Goal: Transaction & Acquisition: Purchase product/service

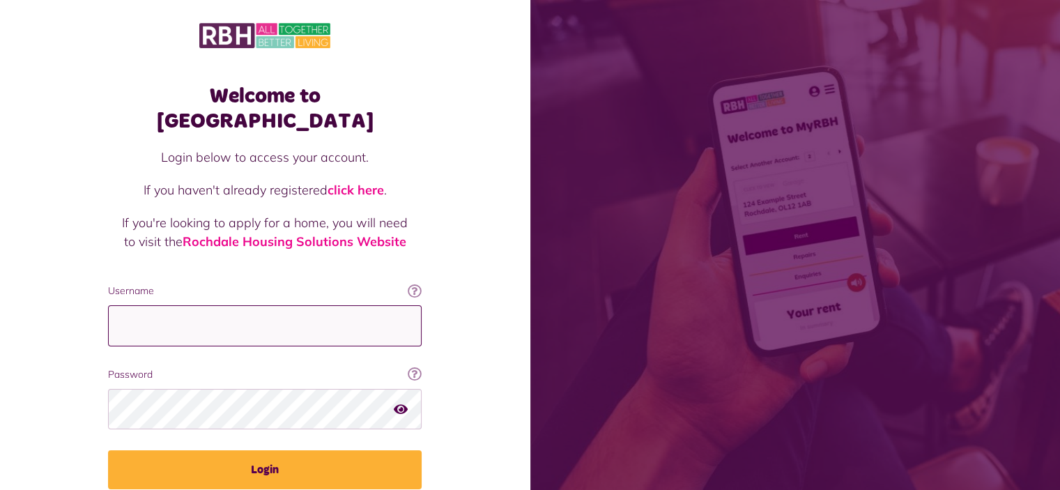
click at [158, 305] on input "Username" at bounding box center [265, 325] width 314 height 41
type input "**********"
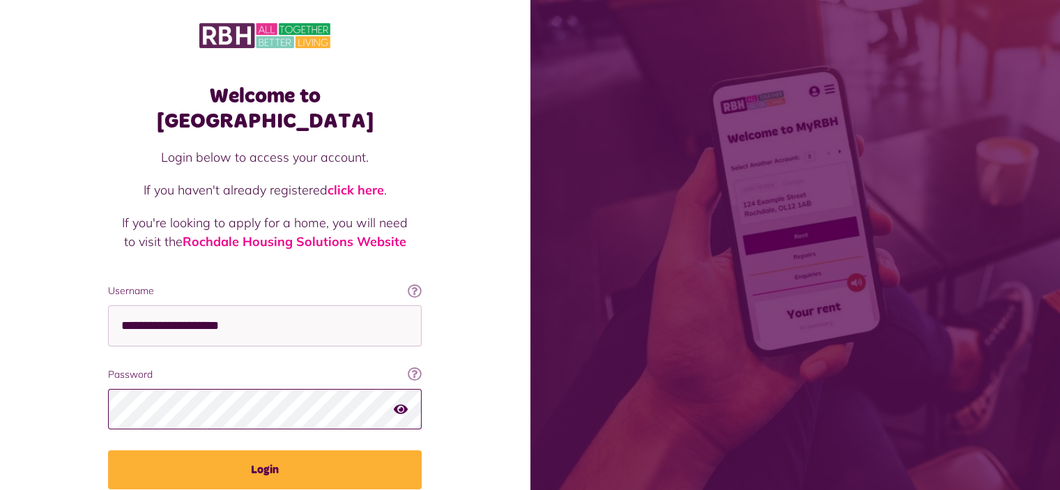
click at [108, 450] on button "Login" at bounding box center [265, 469] width 314 height 39
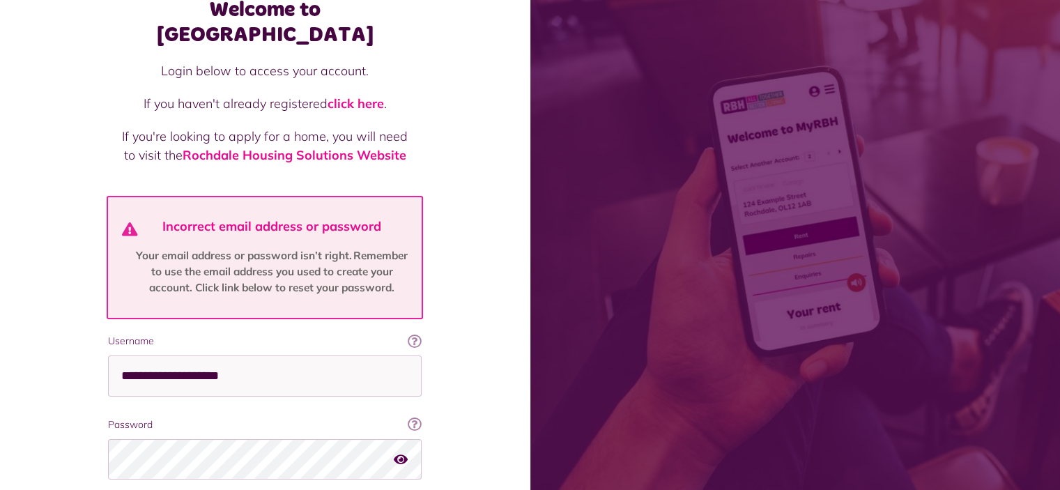
scroll to position [181, 0]
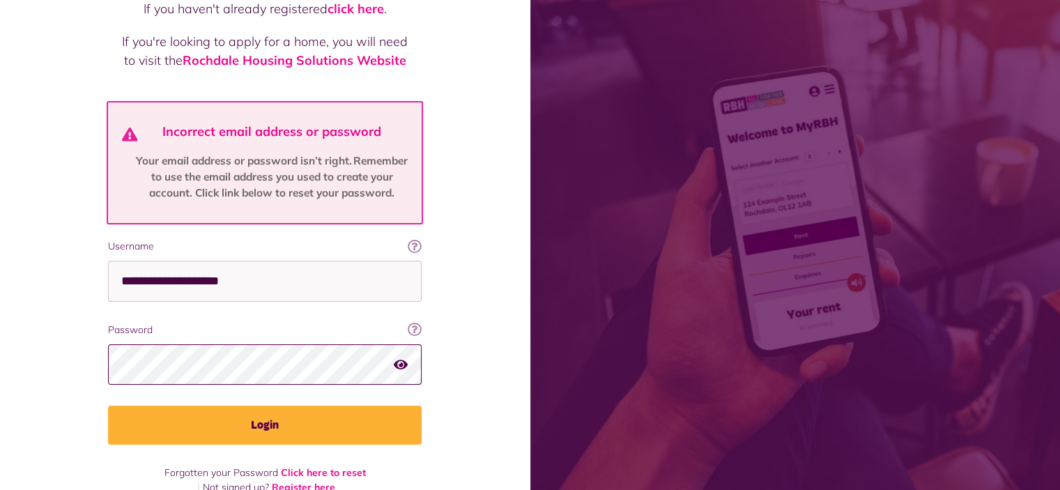
click at [108, 406] on button "Login" at bounding box center [265, 425] width 314 height 39
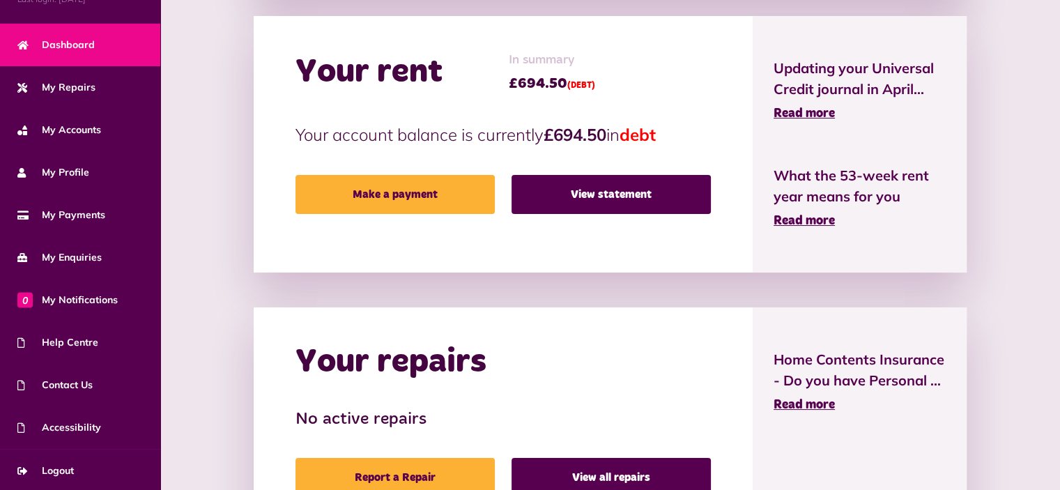
scroll to position [348, 0]
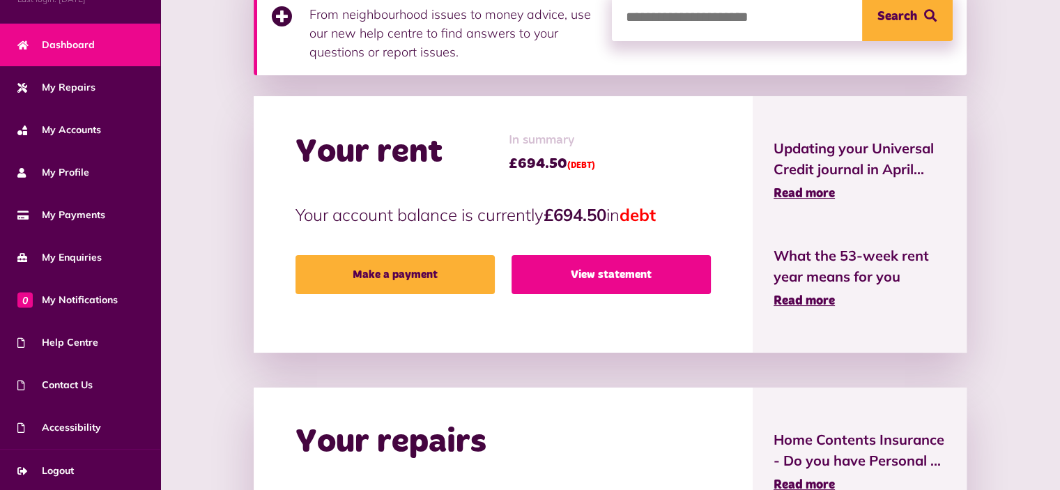
click at [553, 285] on link "View statement" at bounding box center [611, 274] width 199 height 39
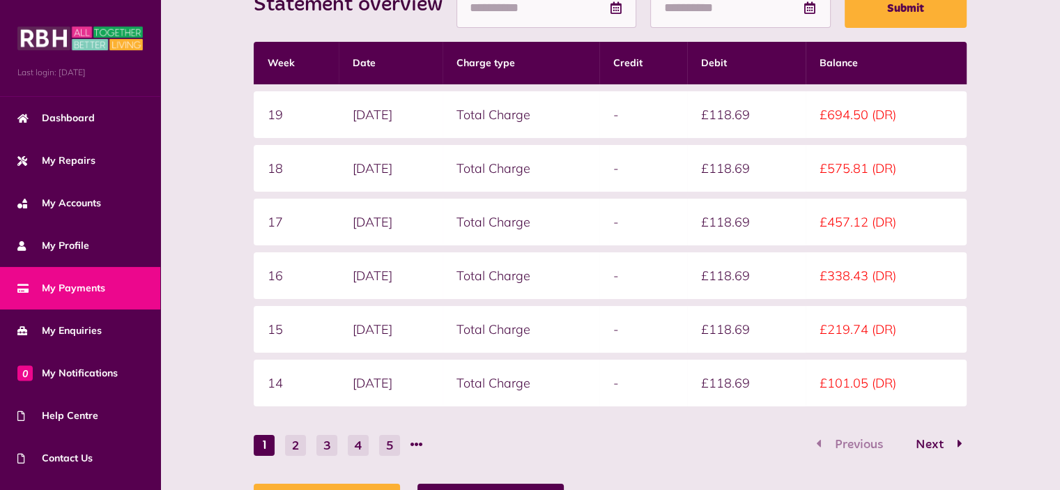
scroll to position [348, 0]
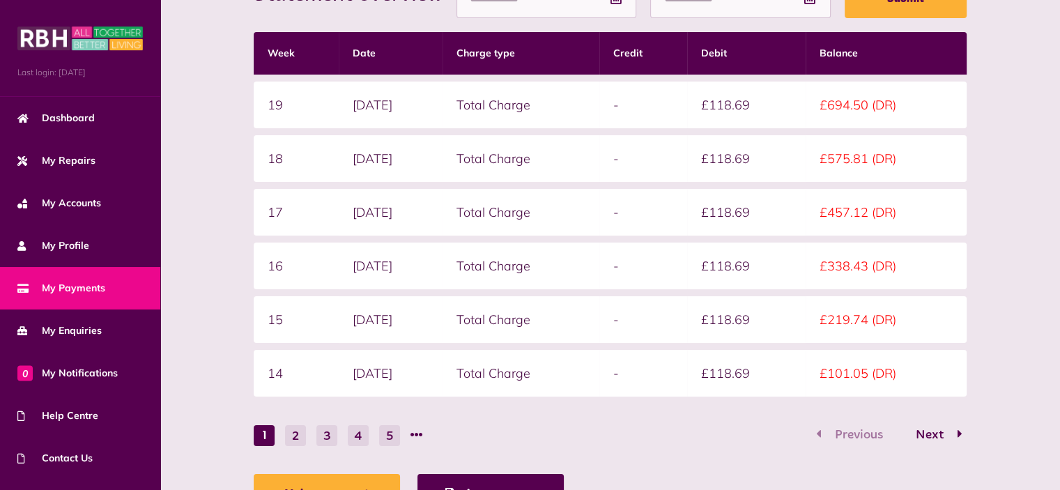
click at [300, 433] on button "2" at bounding box center [295, 435] width 21 height 21
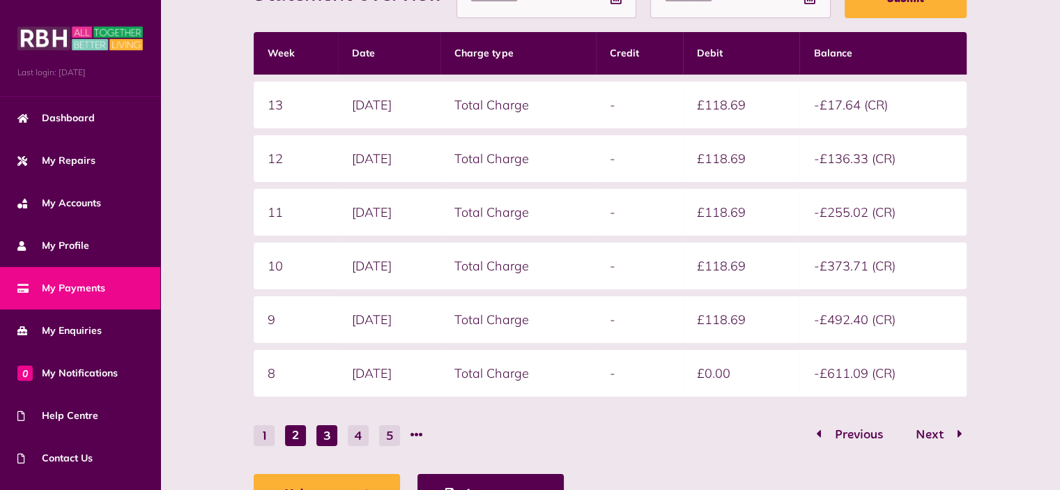
click at [318, 429] on button "3" at bounding box center [326, 435] width 21 height 21
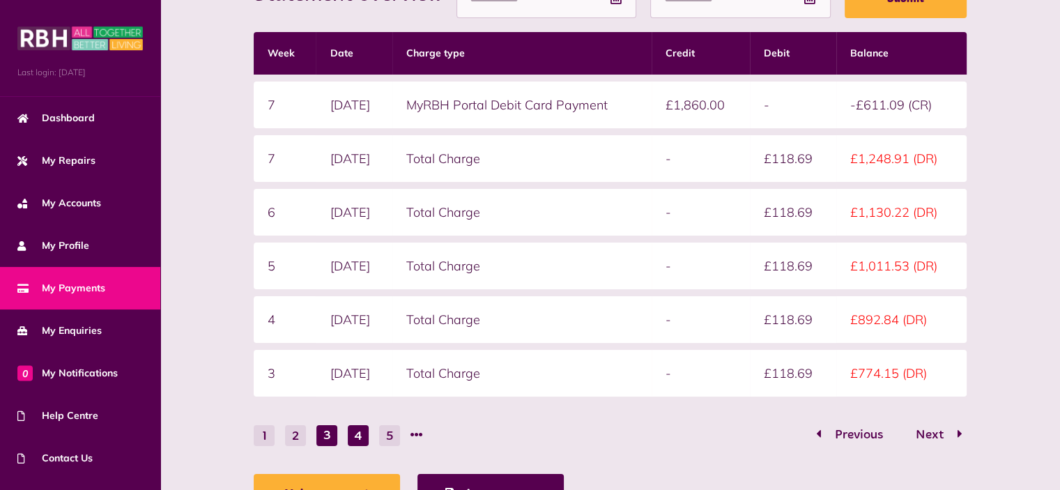
click at [350, 431] on button "4" at bounding box center [358, 435] width 21 height 21
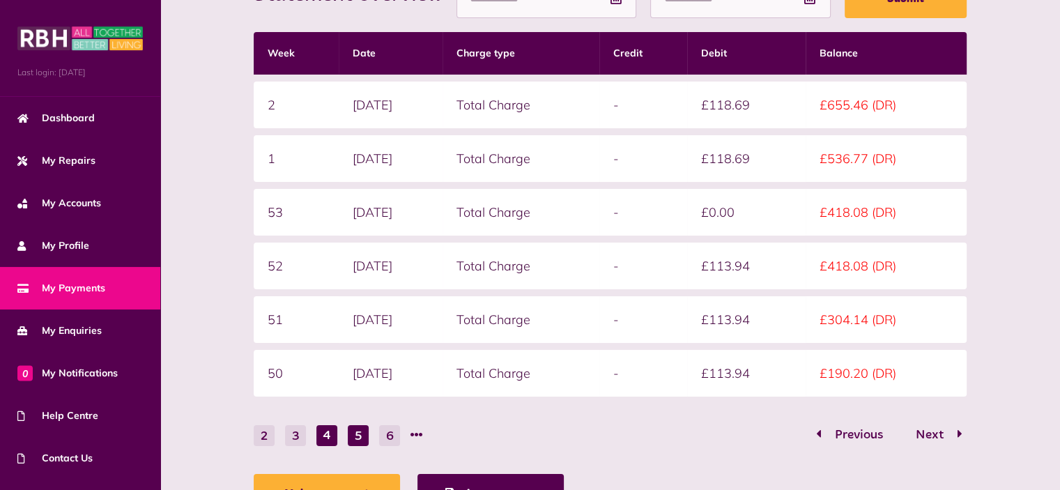
click at [359, 431] on button "5" at bounding box center [358, 435] width 21 height 21
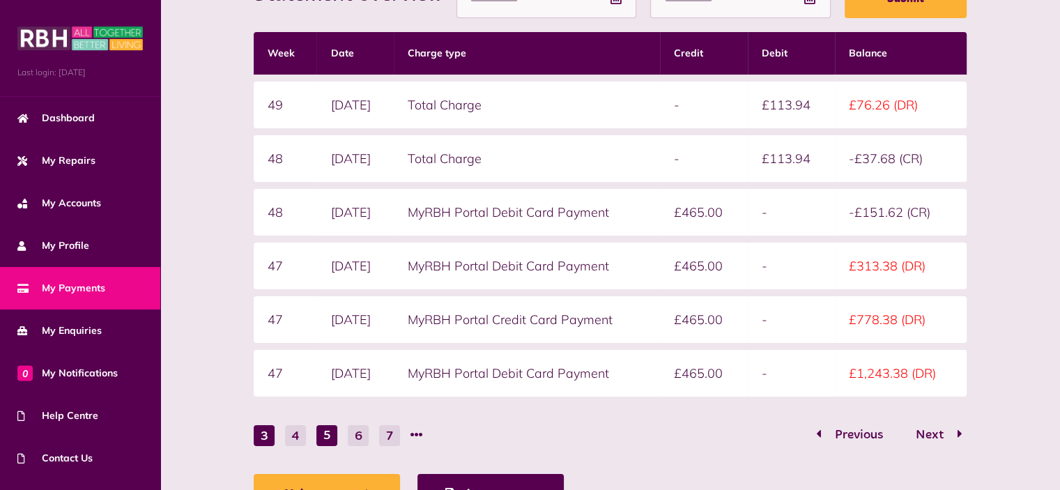
click at [261, 429] on button "3" at bounding box center [264, 435] width 21 height 21
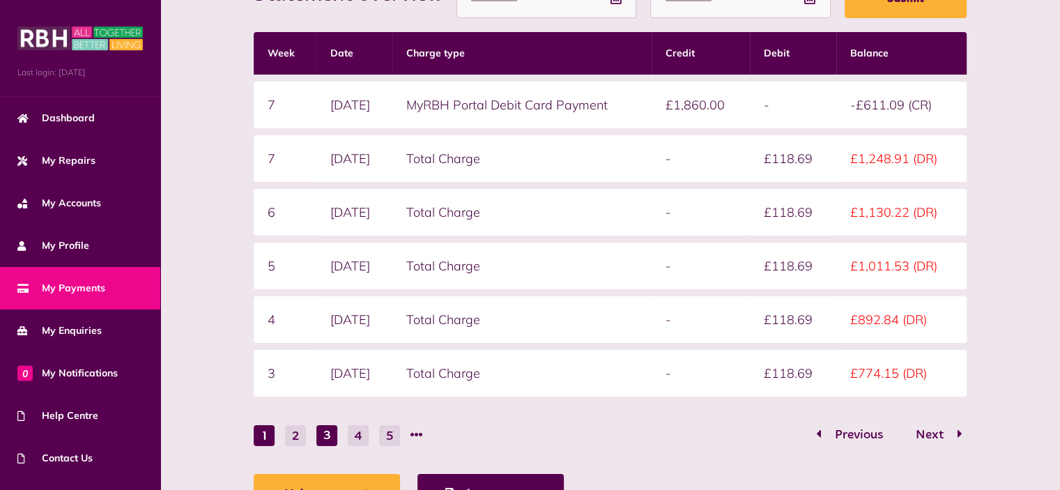
click at [265, 431] on button "1" at bounding box center [264, 435] width 21 height 21
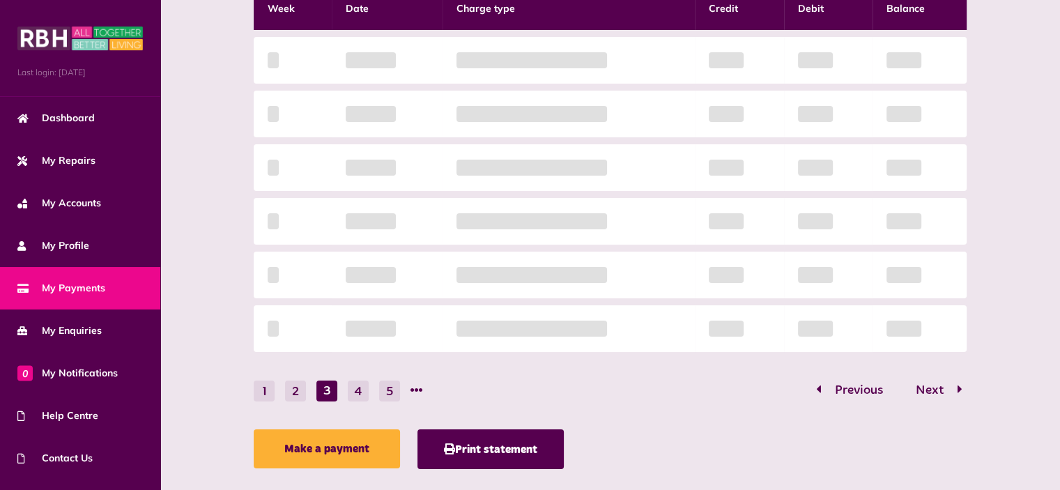
scroll to position [418, 0]
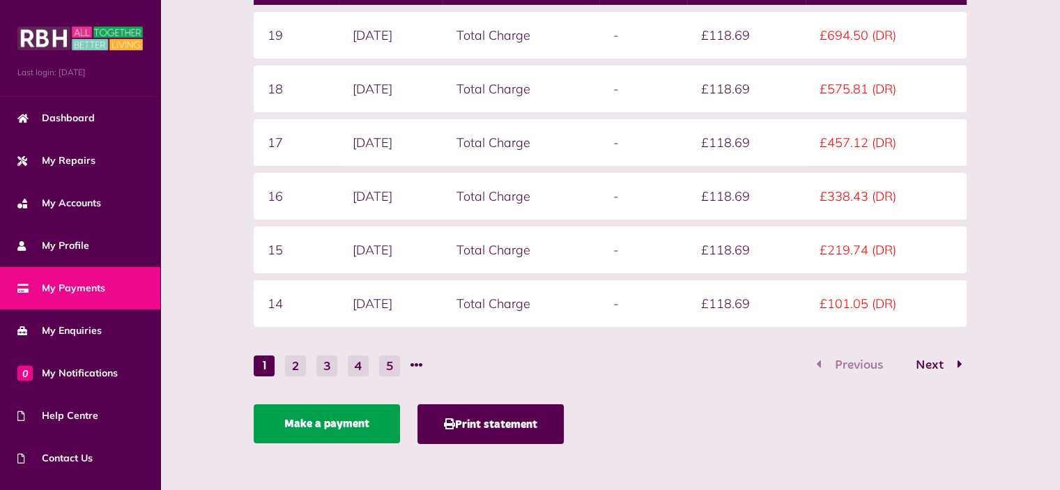
click at [288, 417] on link "Make a payment" at bounding box center [327, 423] width 146 height 39
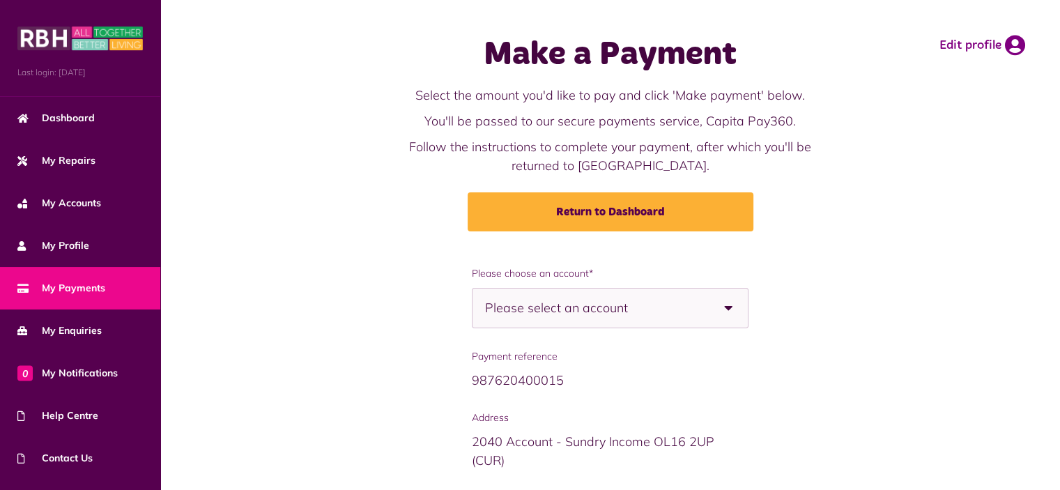
click at [605, 308] on span "Please select an account" at bounding box center [581, 308] width 192 height 39
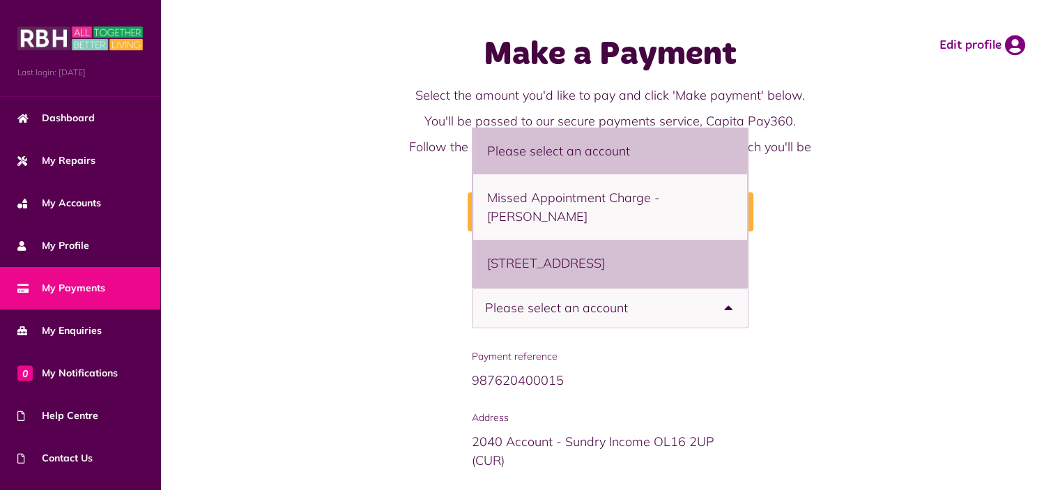
click at [611, 259] on li "51 Whalley Road, Heywood, OL10 3JG - Flat" at bounding box center [610, 263] width 274 height 47
select select "**********"
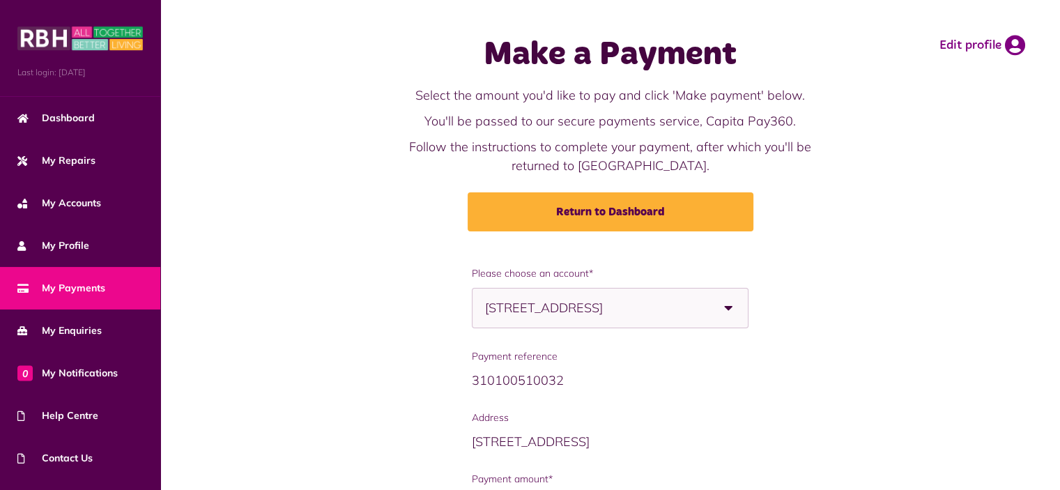
click at [388, 312] on div "**********" at bounding box center [610, 442] width 872 height 353
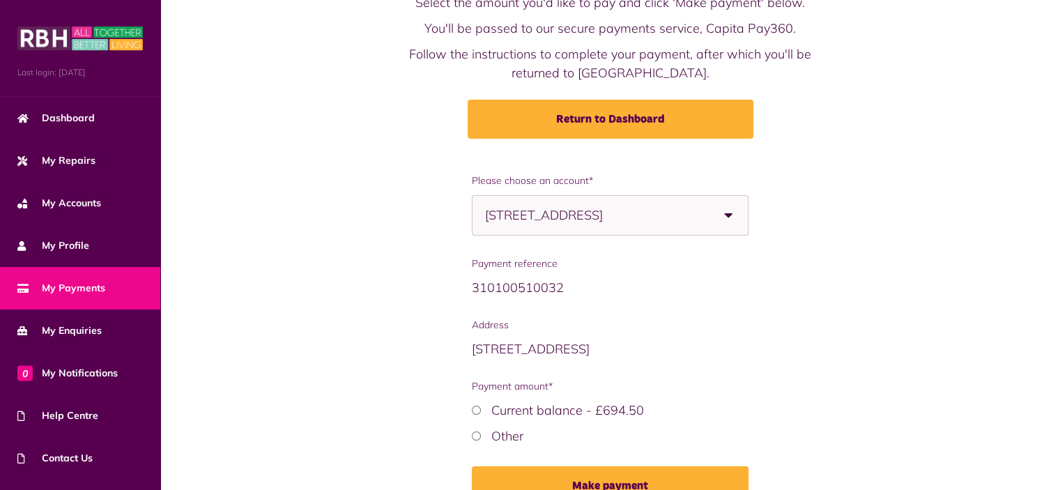
scroll to position [139, 0]
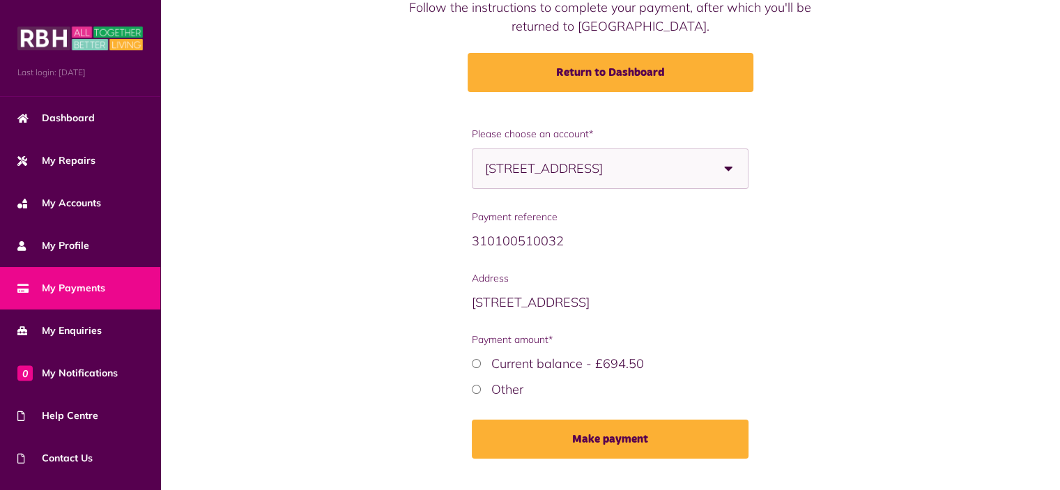
click at [488, 390] on div "Other" at bounding box center [610, 389] width 277 height 19
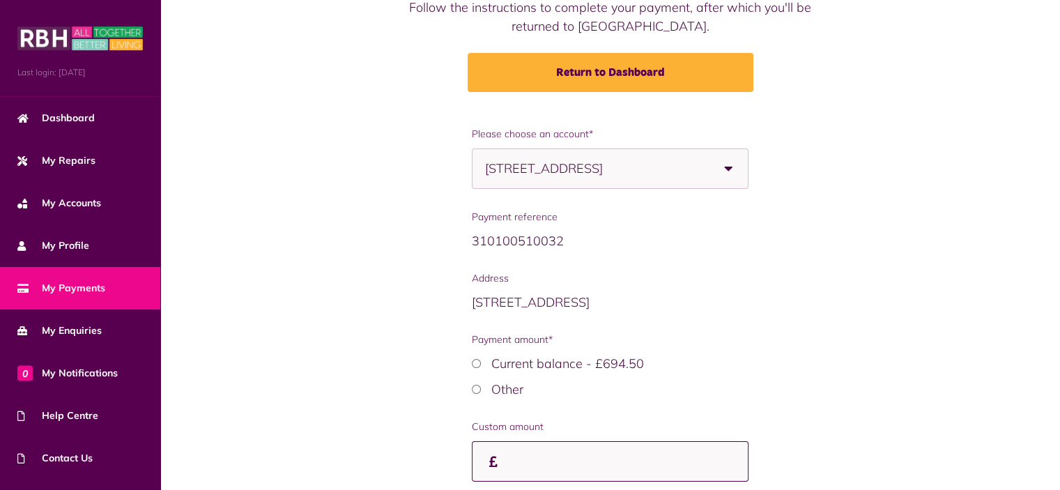
click at [0, 0] on input "Custom amount" at bounding box center [0, 0] width 0 height 0
type input "***"
click at [406, 445] on div "**********" at bounding box center [610, 345] width 872 height 436
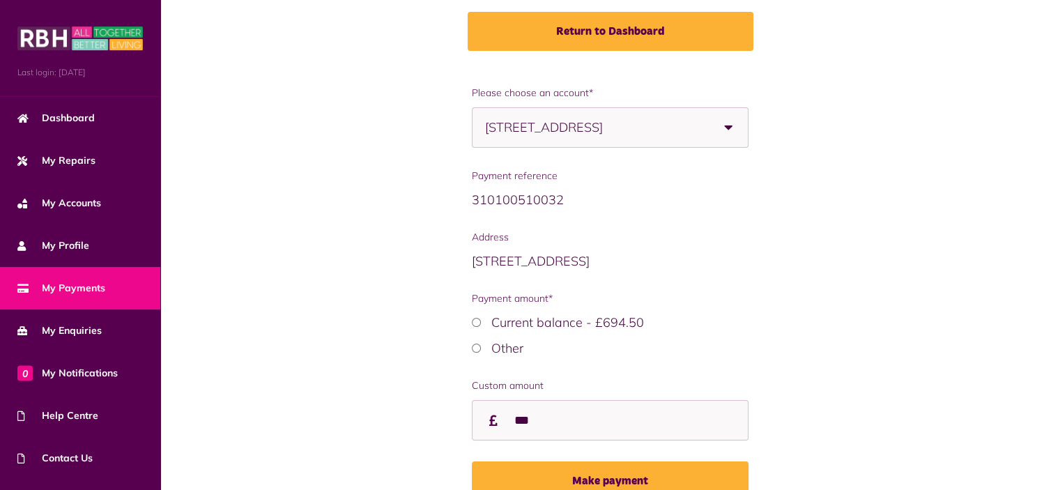
scroll to position [253, 0]
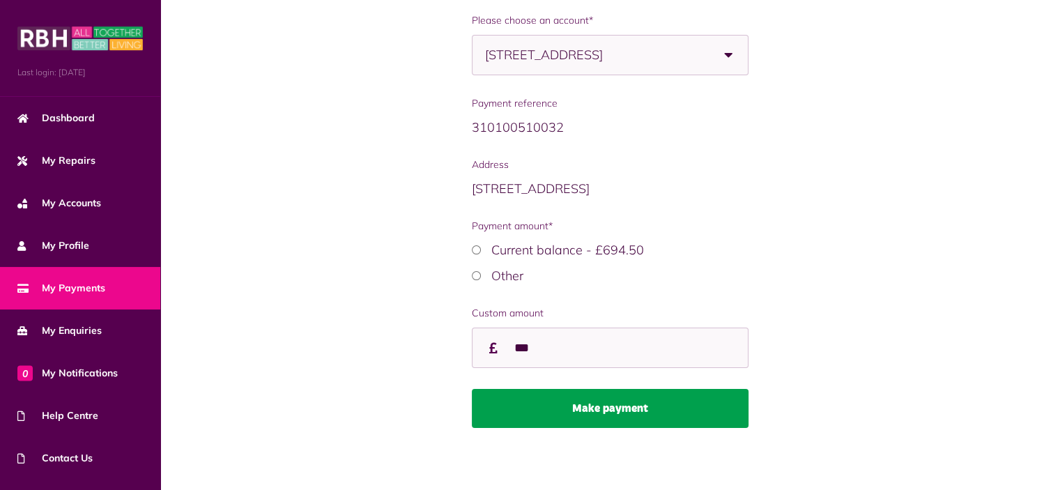
click at [584, 401] on button "Make payment" at bounding box center [610, 408] width 277 height 39
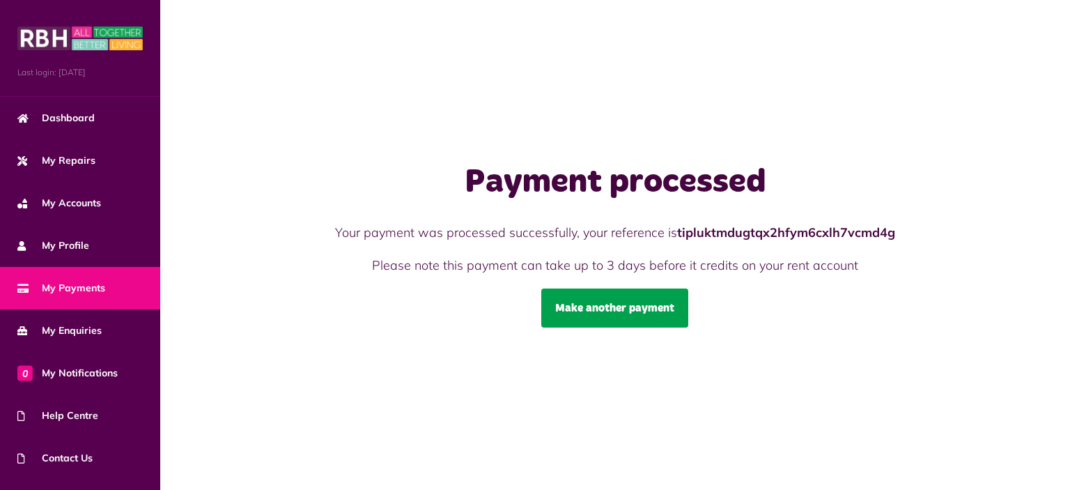
click at [590, 307] on link "Make another payment" at bounding box center [615, 308] width 147 height 39
click at [631, 322] on link "Make another payment" at bounding box center [615, 308] width 147 height 39
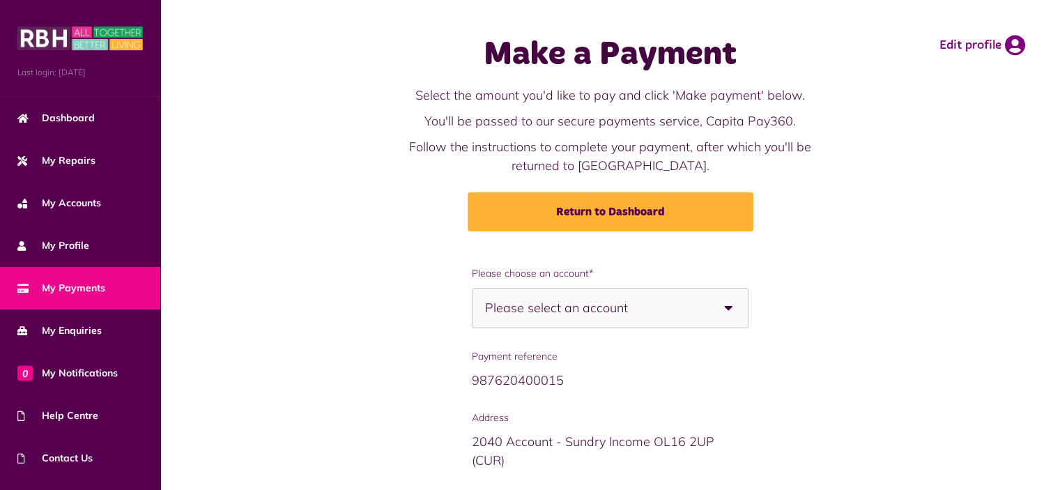
click at [624, 316] on span "Please select an account" at bounding box center [581, 308] width 192 height 39
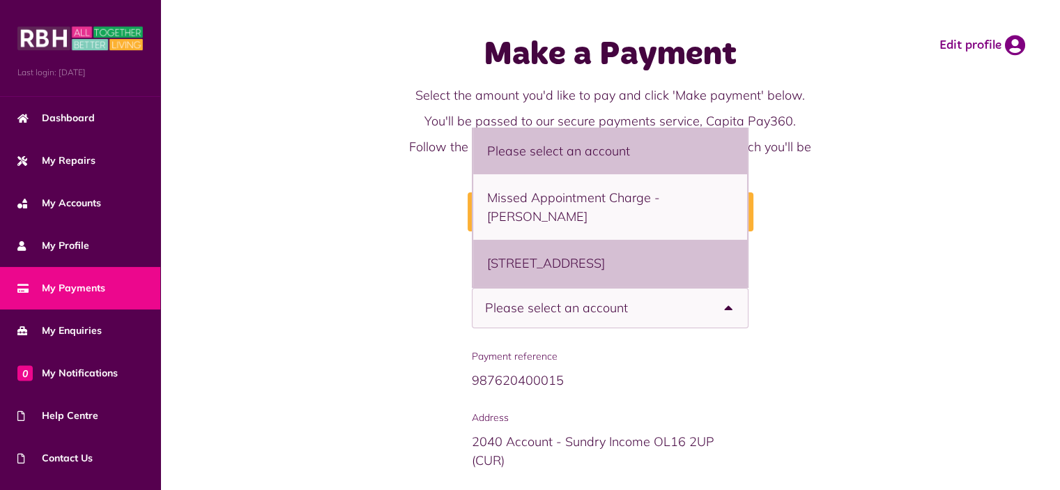
click at [544, 248] on li "51 Whalley Road, Heywood, OL10 3JG - Flat" at bounding box center [610, 263] width 274 height 47
select select "**********"
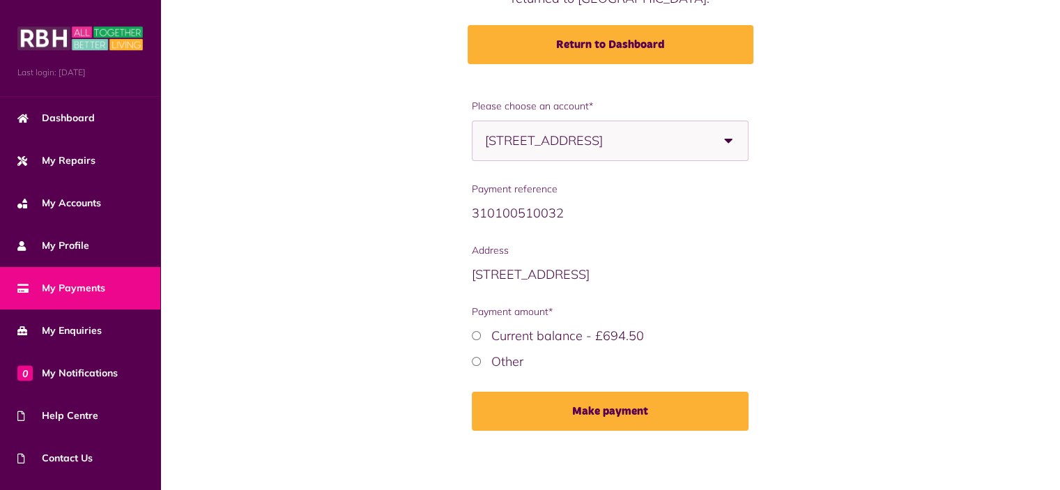
scroll to position [170, 0]
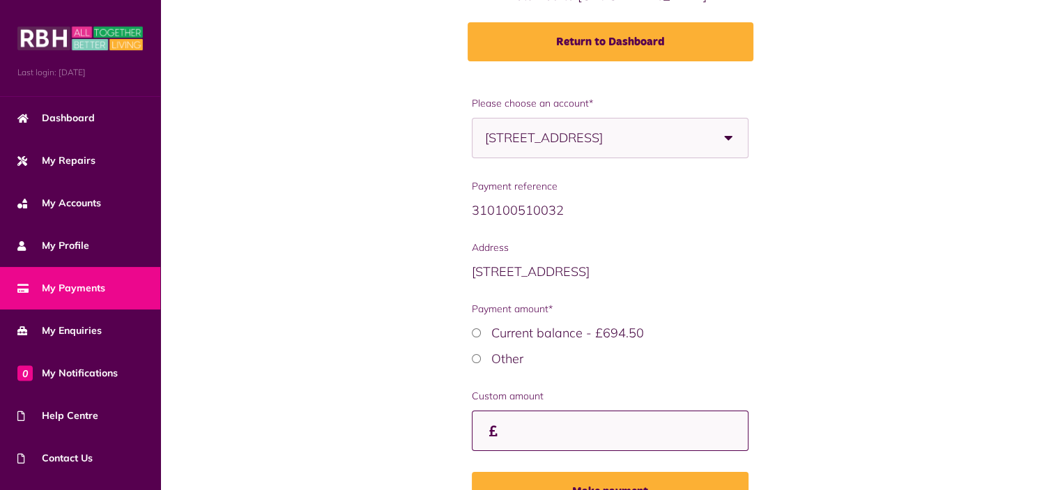
click at [0, 0] on input "Custom amount" at bounding box center [0, 0] width 0 height 0
type input "***"
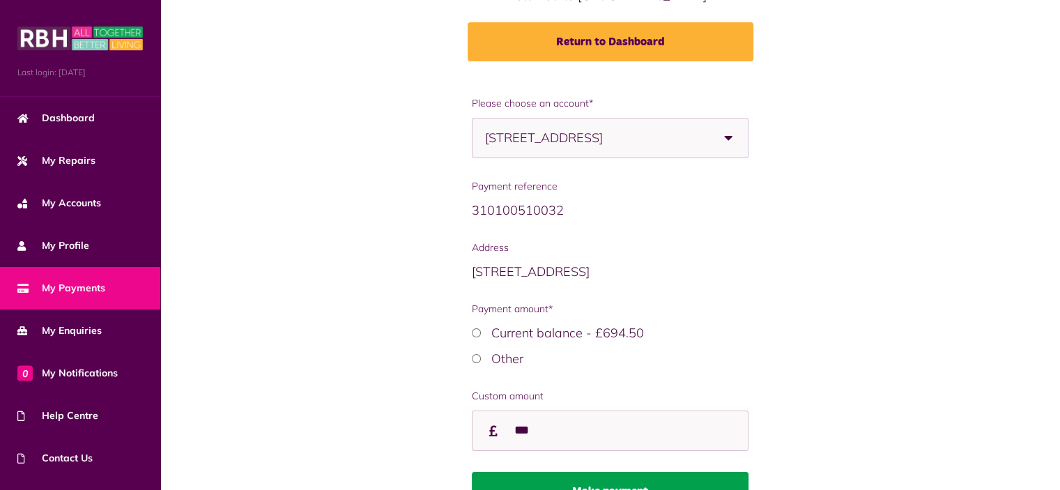
click at [630, 482] on button "Make payment" at bounding box center [610, 491] width 277 height 39
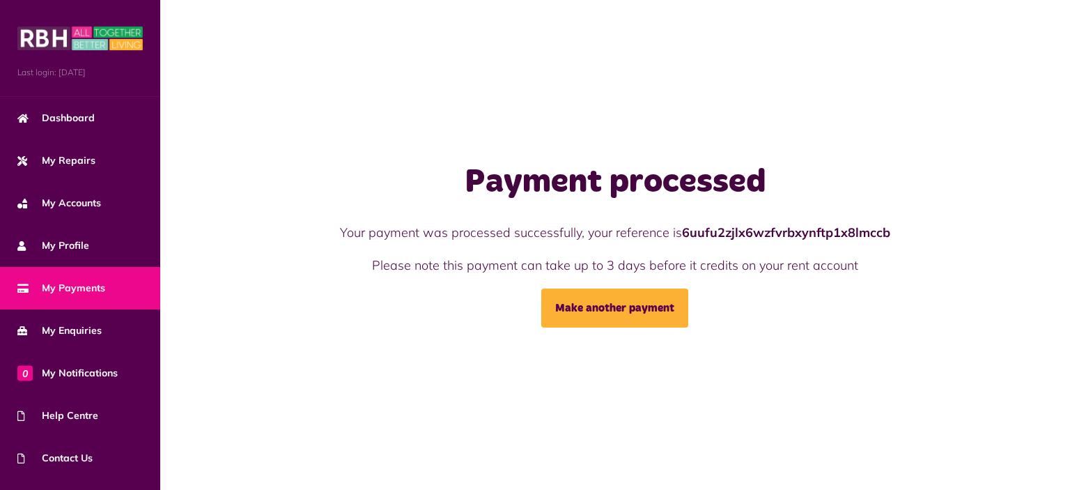
click at [100, 281] on span "My Payments" at bounding box center [61, 288] width 88 height 15
